Goal: Find specific fact: Find specific fact

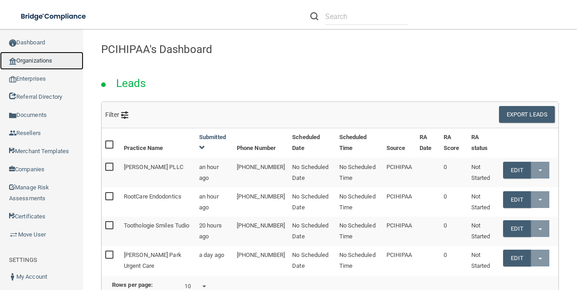
click at [53, 55] on link "Organizations" at bounding box center [41, 61] width 83 height 18
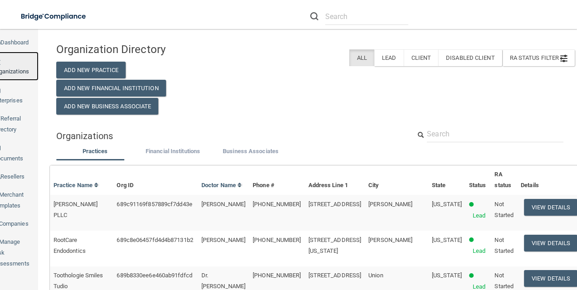
click at [29, 58] on link "Organizations" at bounding box center [11, 66] width 54 height 29
click at [35, 60] on link "Organizations" at bounding box center [11, 66] width 54 height 29
click at [38, 81] on link "Enterprises" at bounding box center [11, 95] width 54 height 29
click at [39, 61] on link "Organizations" at bounding box center [11, 66] width 54 height 29
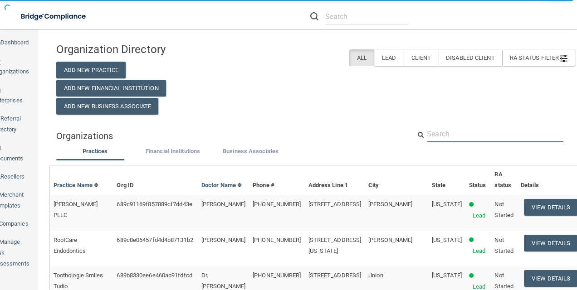
click at [474, 139] on input "text" at bounding box center [495, 134] width 137 height 17
paste input "[EMAIL_ADDRESS][DOMAIN_NAME]"
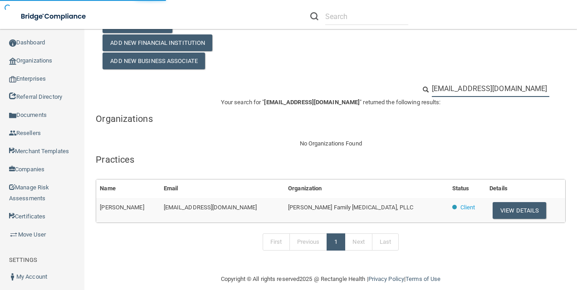
scroll to position [55, 0]
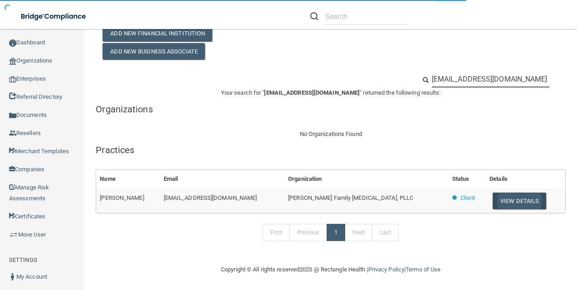
type input "[EMAIL_ADDRESS][DOMAIN_NAME]"
click at [493, 196] on button "View Details" at bounding box center [520, 201] width 54 height 17
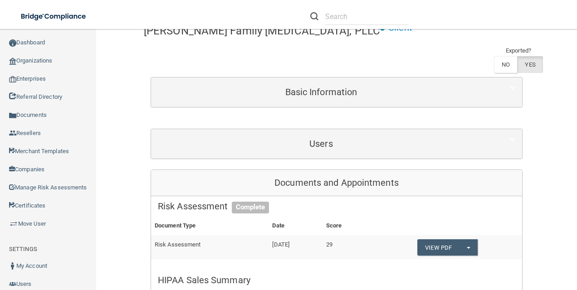
scroll to position [91, 0]
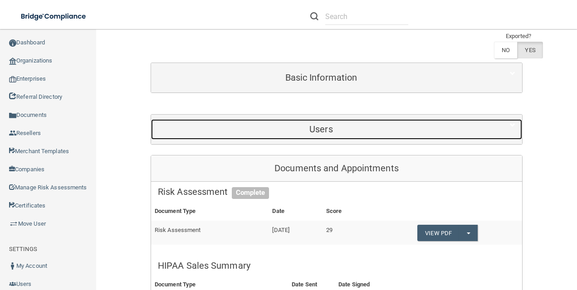
click at [300, 136] on div "Users" at bounding box center [321, 129] width 340 height 20
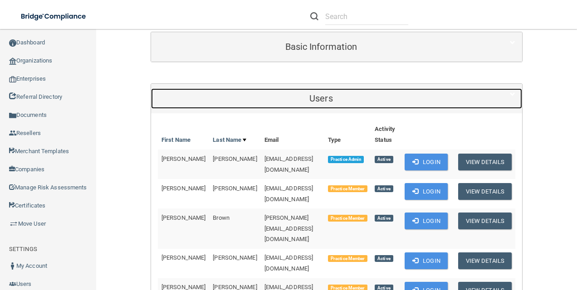
scroll to position [136, 0]
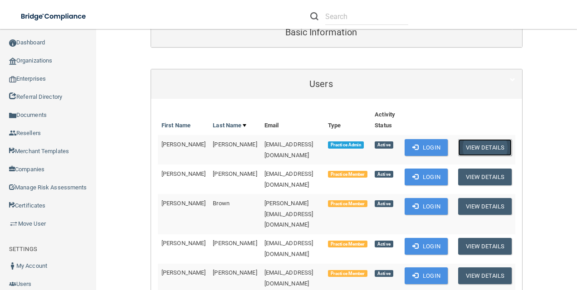
click at [474, 146] on button "View Details" at bounding box center [485, 147] width 54 height 17
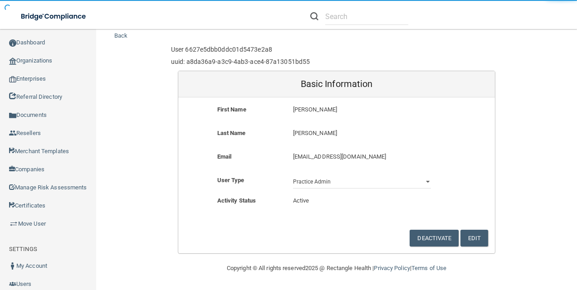
scroll to position [24, 0]
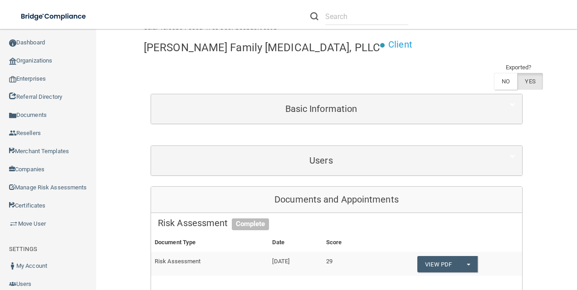
scroll to position [45, 0]
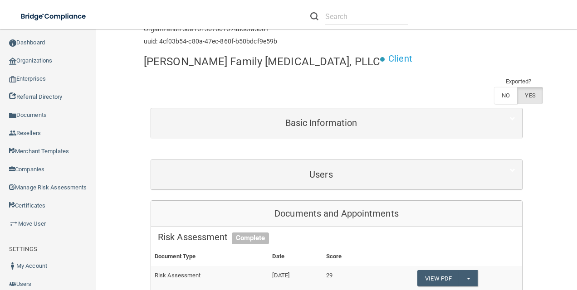
click at [279, 162] on div "Users" at bounding box center [336, 174] width 371 height 29
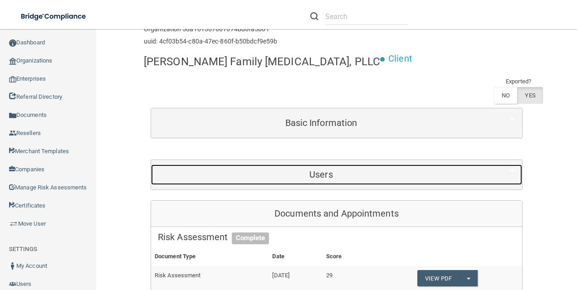
click at [279, 167] on div "Users" at bounding box center [321, 175] width 340 height 20
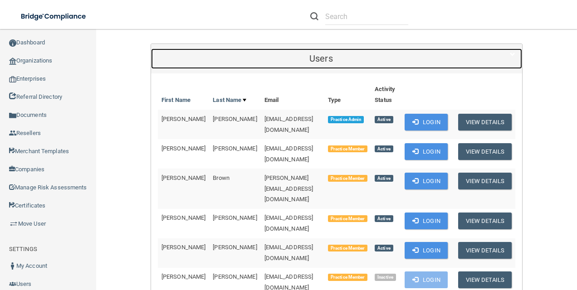
scroll to position [181, 0]
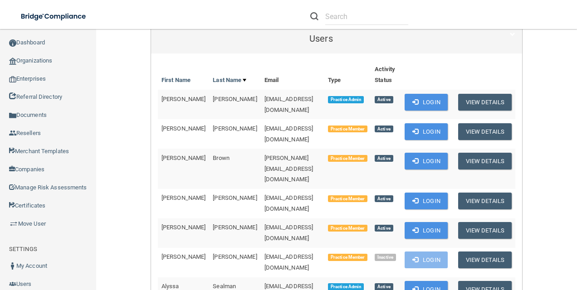
click at [276, 101] on span "[EMAIL_ADDRESS][DOMAIN_NAME]" at bounding box center [288, 105] width 49 height 18
copy td "[EMAIL_ADDRESS][DOMAIN_NAME]"
